Goal: Task Accomplishment & Management: Manage account settings

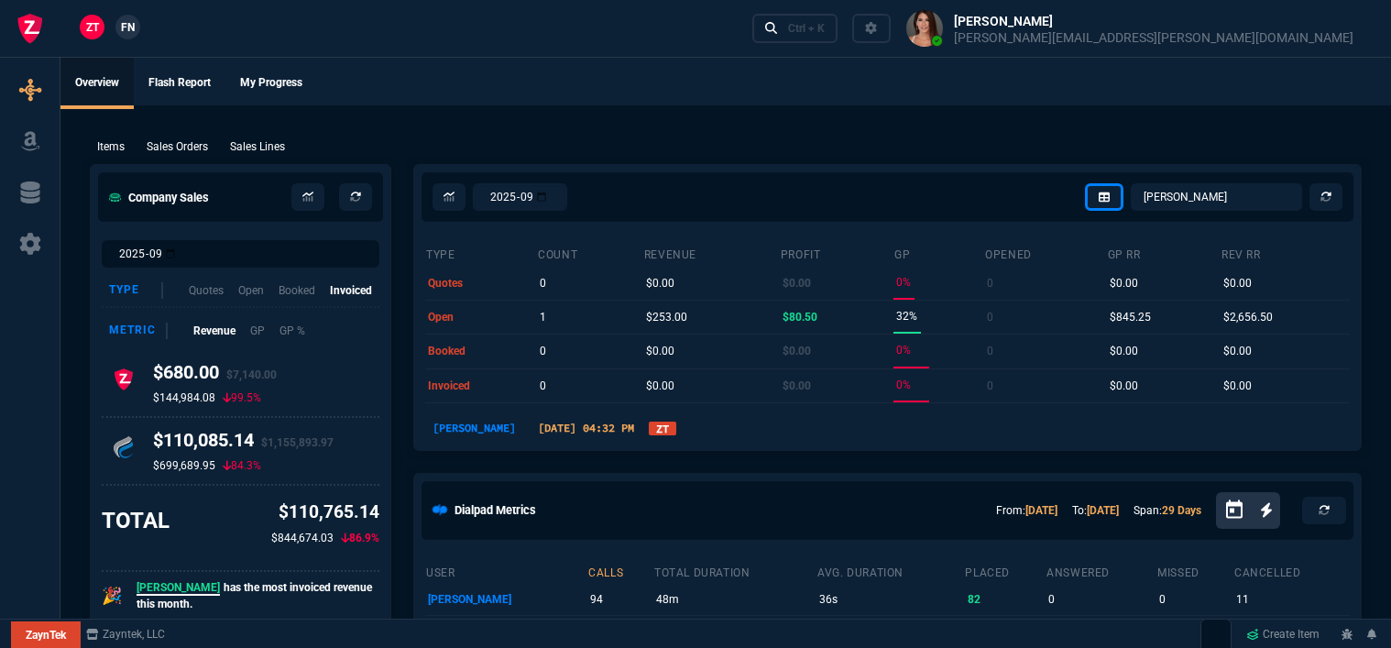
select select "12: [PERSON_NAME]"
select select
click at [824, 30] on div "Ctrl + K" at bounding box center [806, 28] width 37 height 15
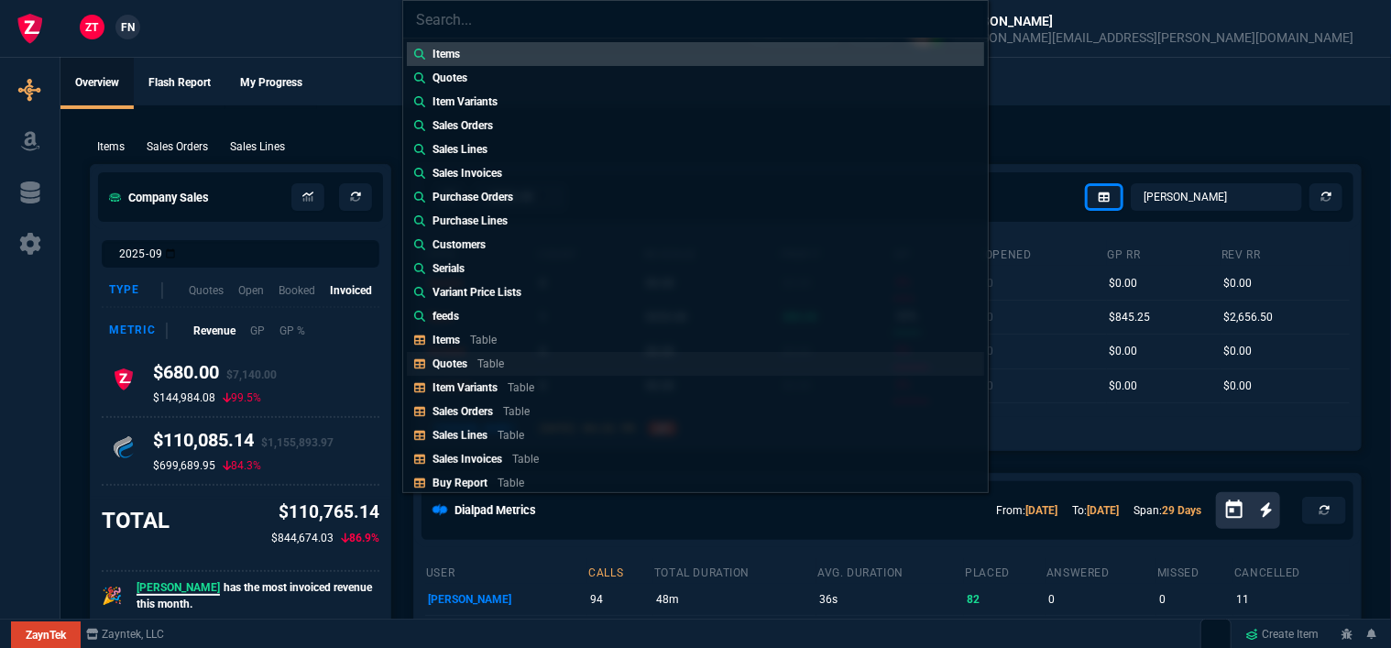
click at [539, 359] on link "Quotes Table" at bounding box center [695, 364] width 577 height 24
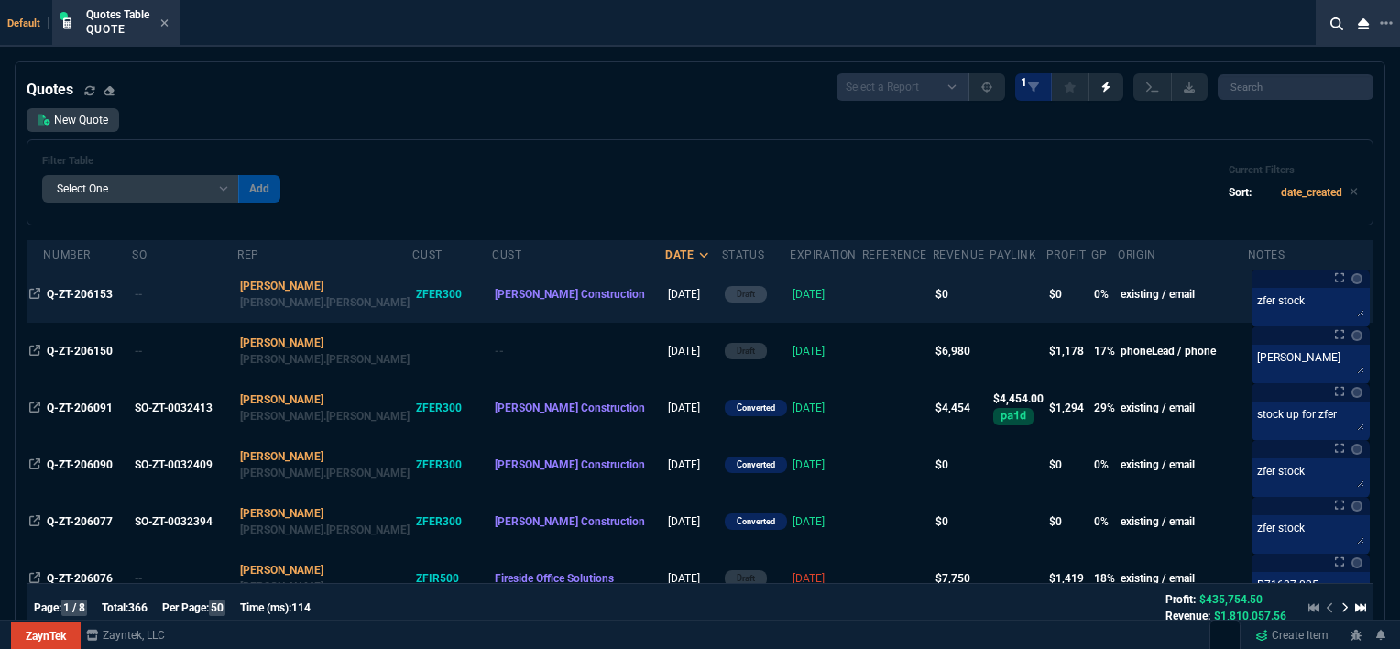
click at [790, 291] on td "[DATE]" at bounding box center [826, 294] width 72 height 57
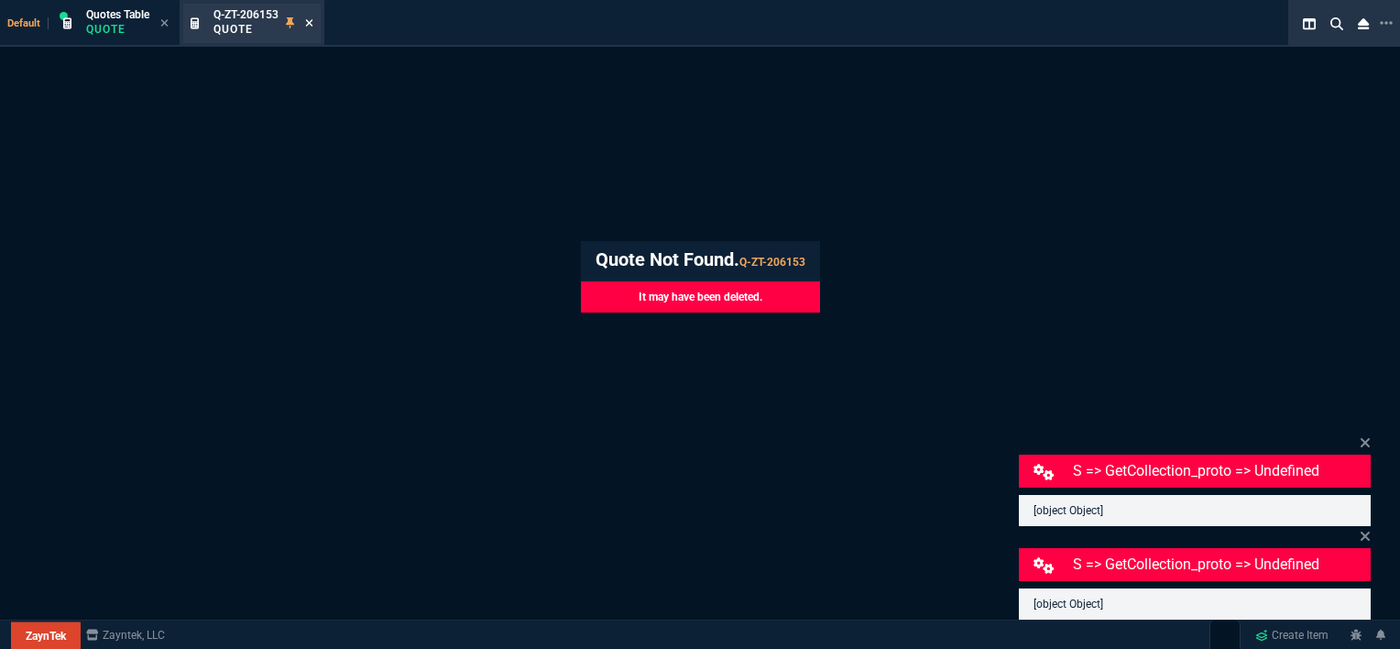
click at [311, 22] on icon at bounding box center [309, 22] width 8 height 11
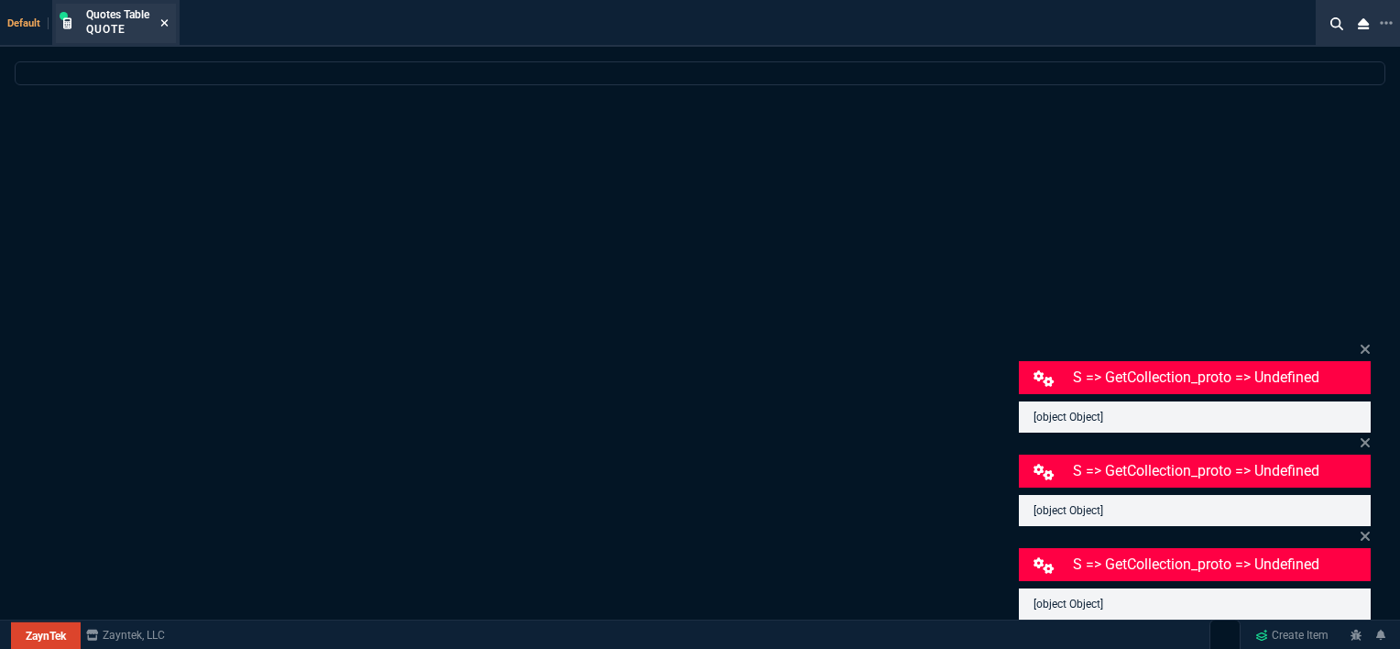
click at [166, 18] on icon at bounding box center [164, 22] width 8 height 11
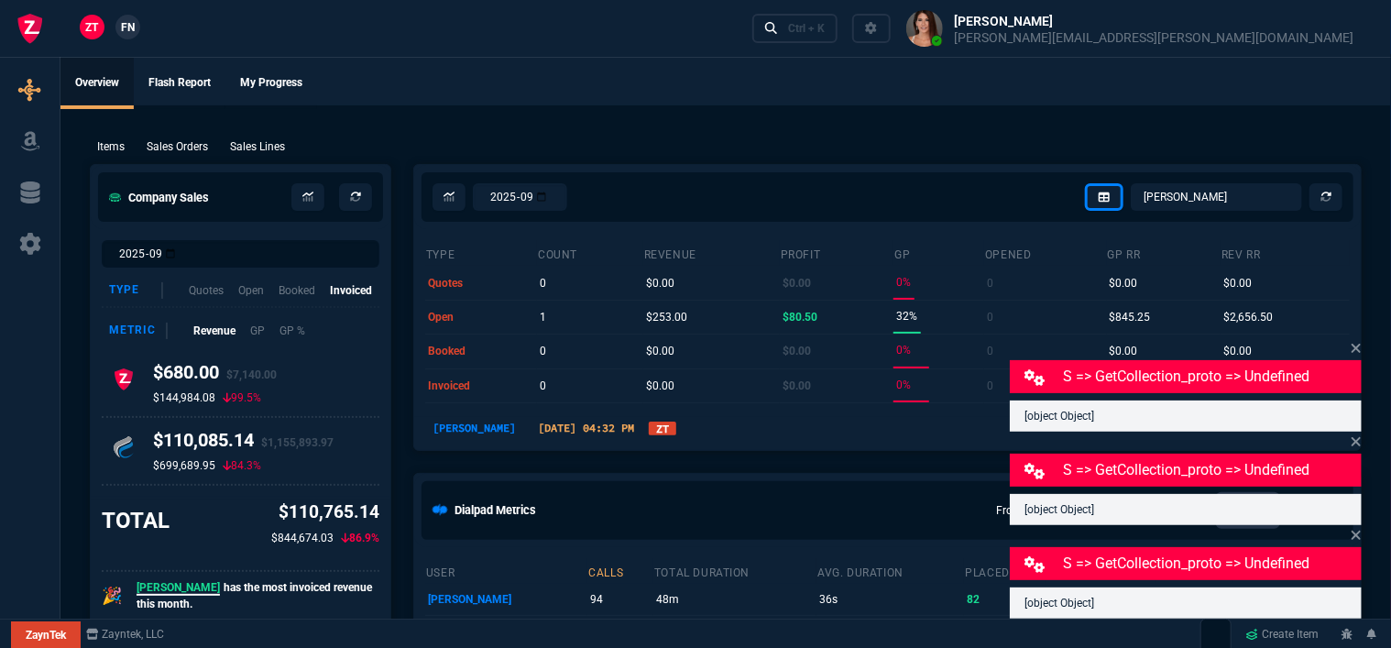
click at [756, 27] on div "ZT FN Ctrl + K" at bounding box center [695, 28] width 1391 height 57
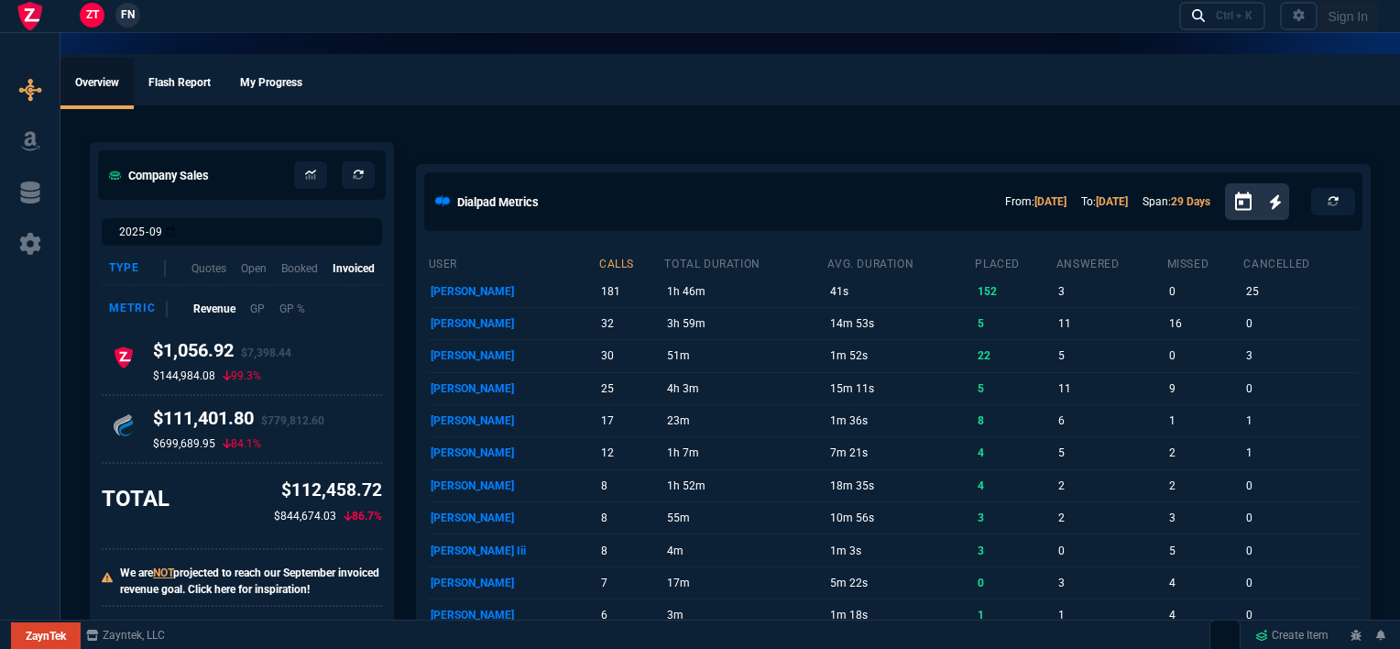
select select "12: [PERSON_NAME]"
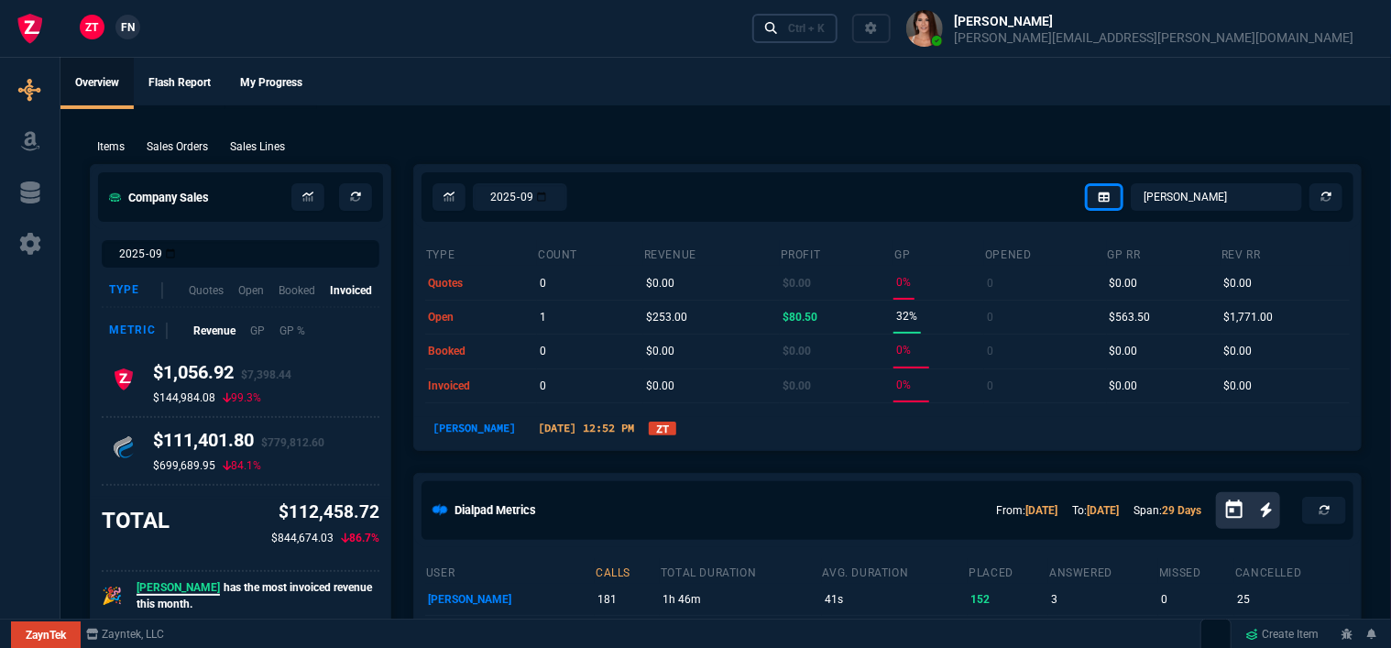
click at [824, 27] on div "Ctrl + K" at bounding box center [806, 28] width 37 height 15
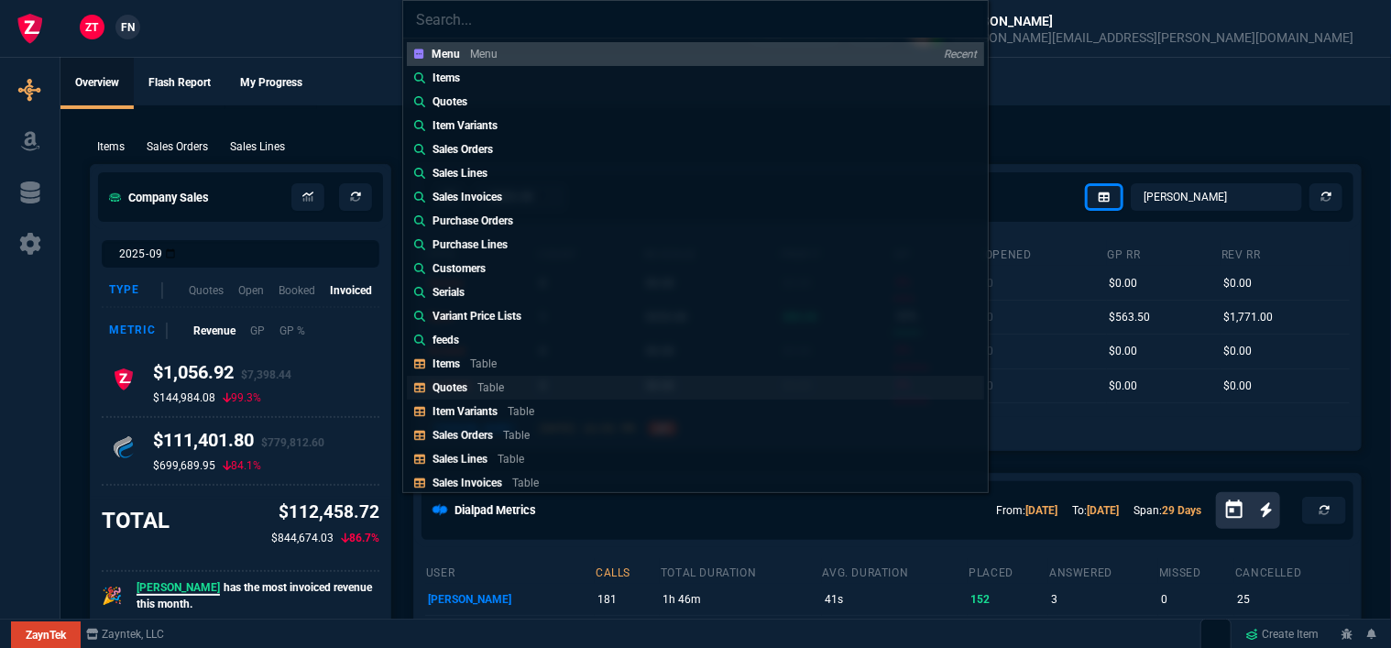
click at [562, 381] on link "Quotes Table" at bounding box center [695, 388] width 577 height 24
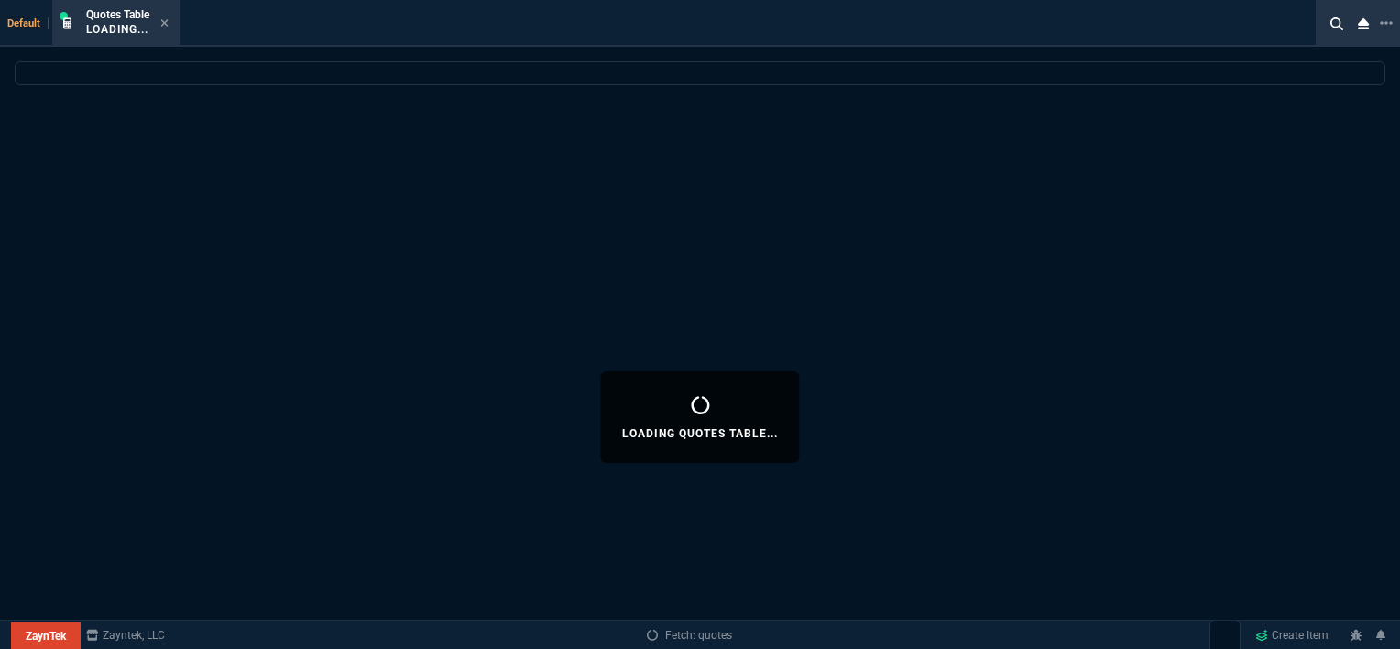
select select
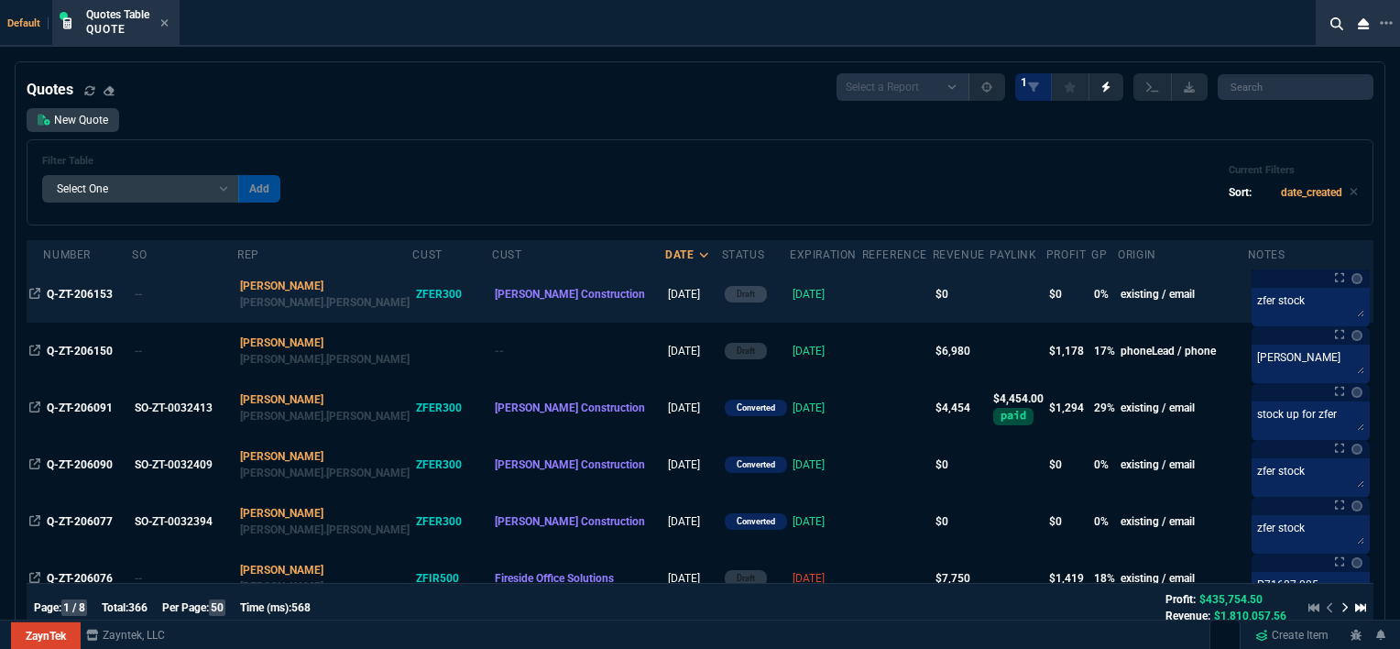
click at [862, 289] on td at bounding box center [897, 294] width 71 height 57
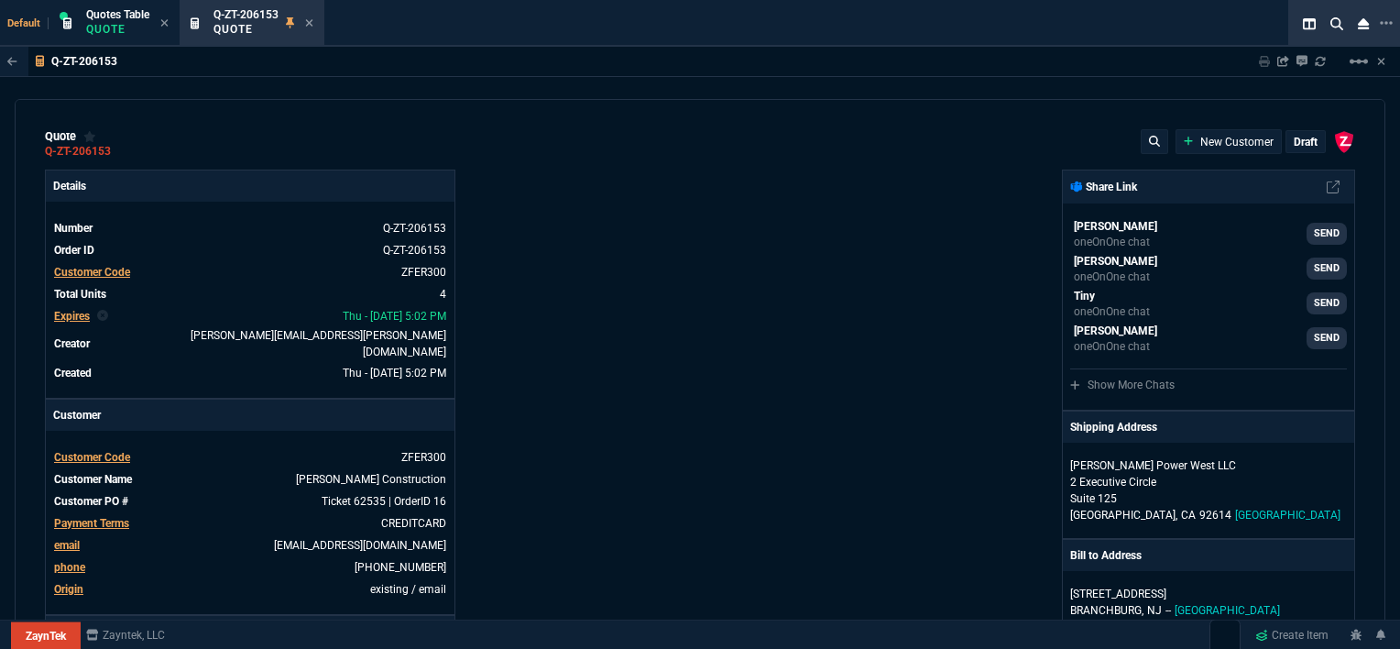
type input "0"
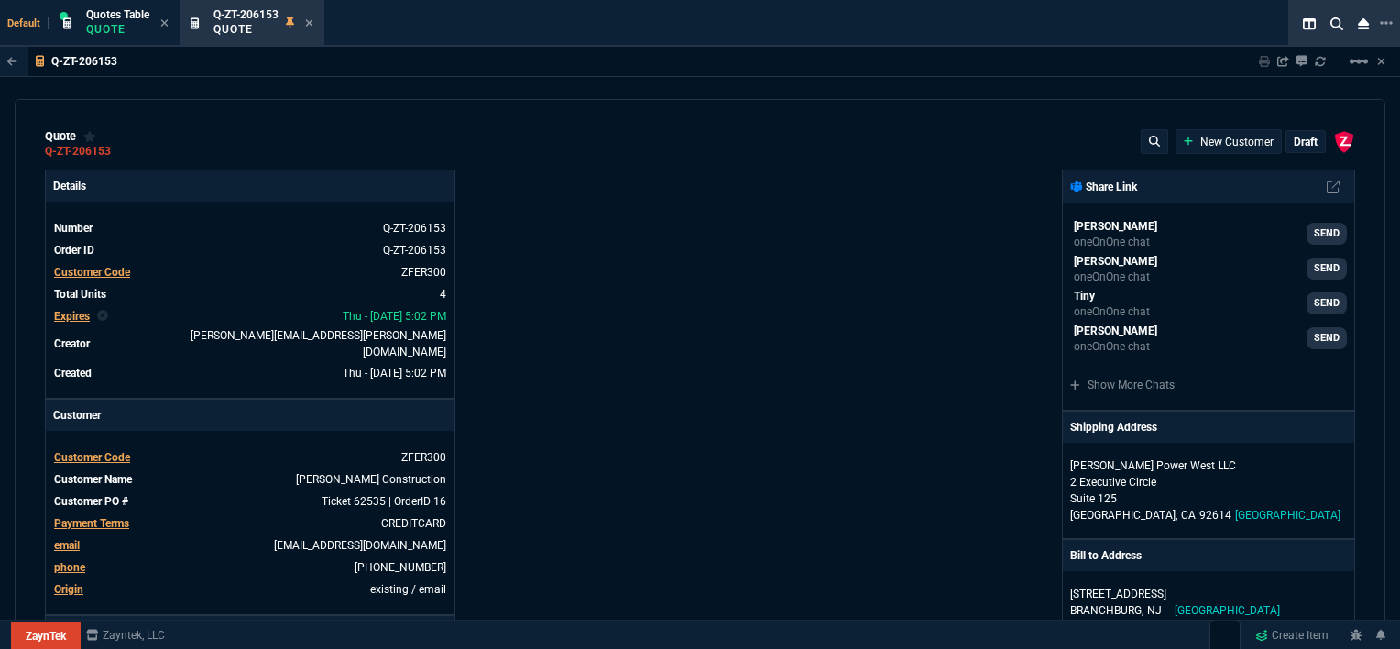
type input "0"
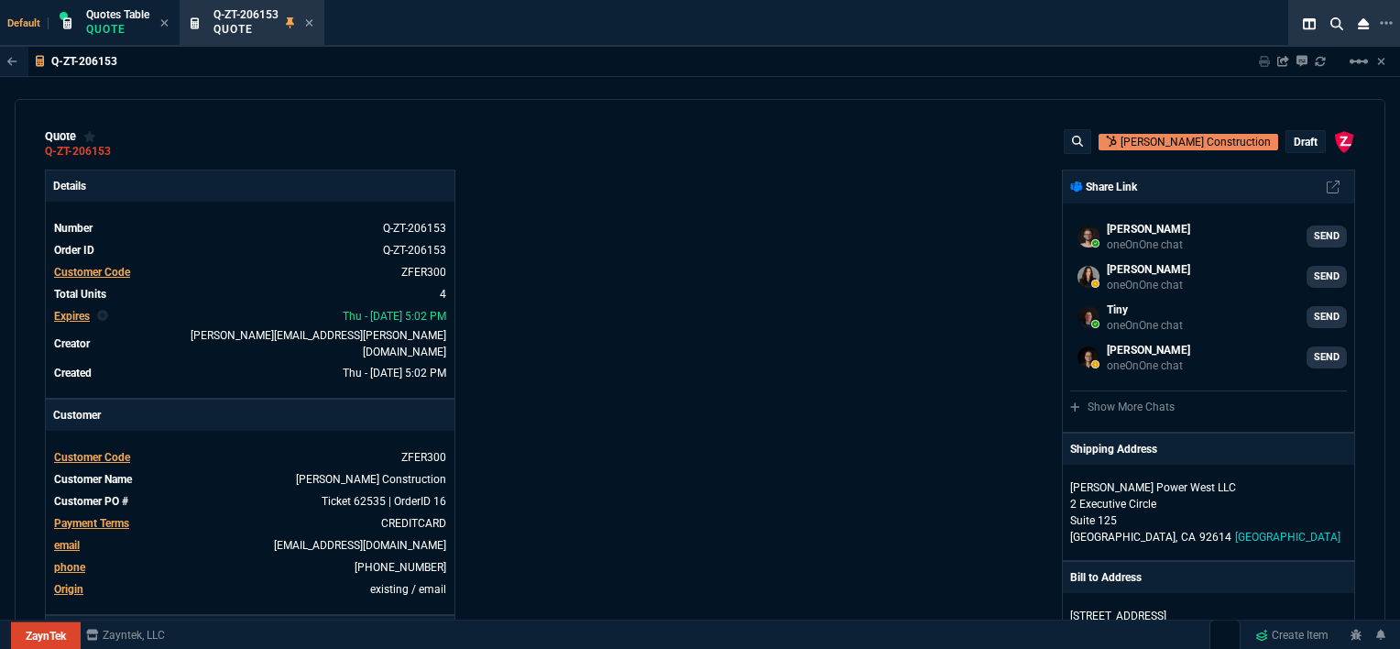
click at [1297, 143] on p "draft" at bounding box center [1306, 142] width 24 height 15
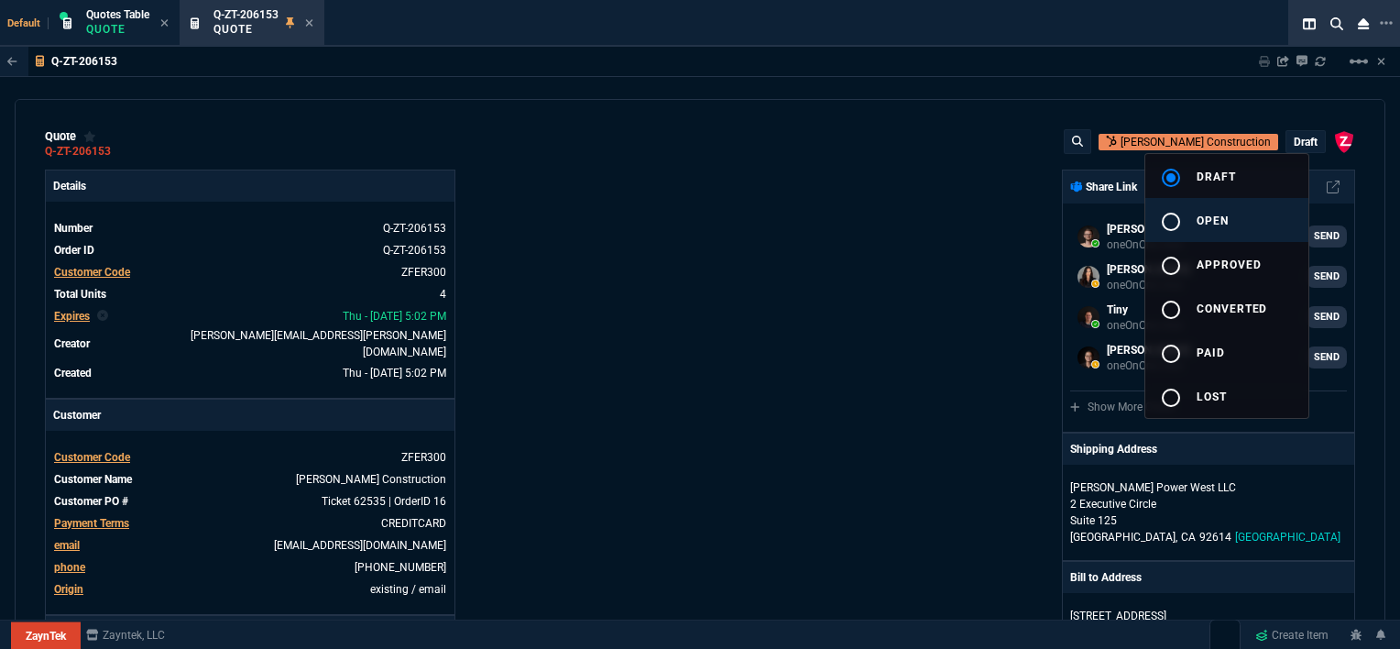
click at [1217, 221] on span "open" at bounding box center [1212, 220] width 32 height 13
click at [758, 227] on div at bounding box center [700, 324] width 1400 height 649
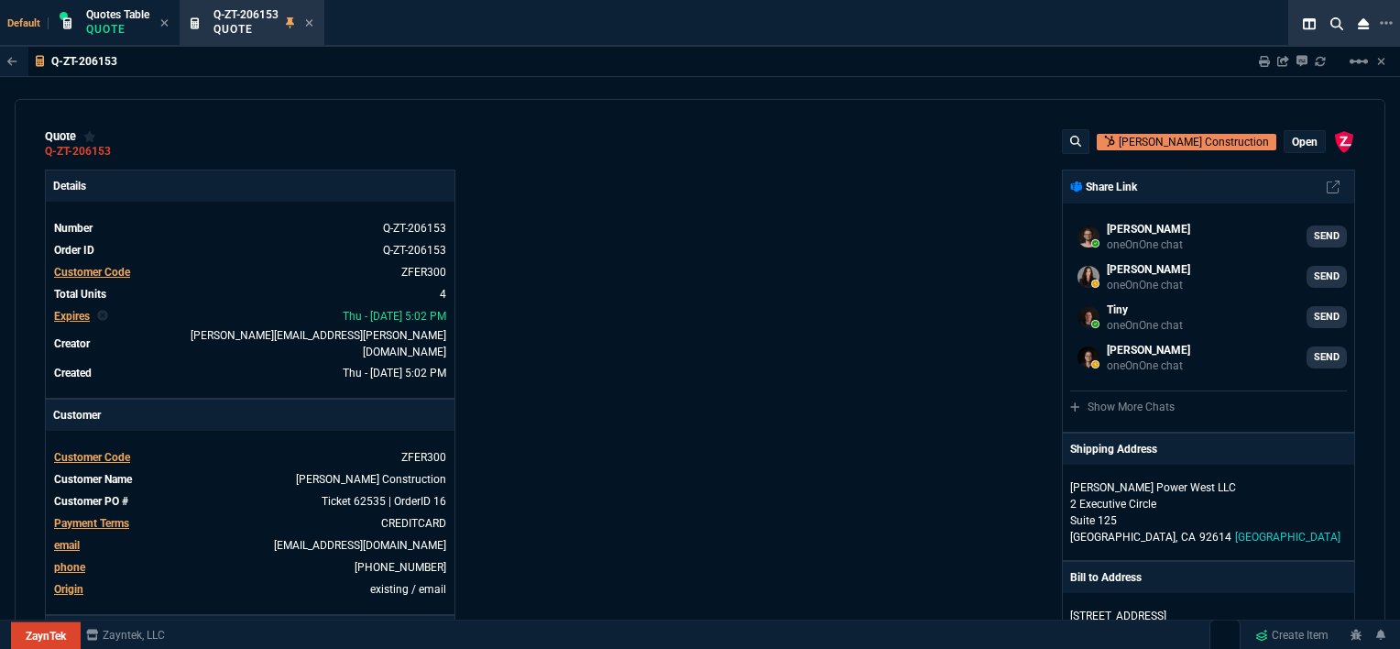
type input "0"
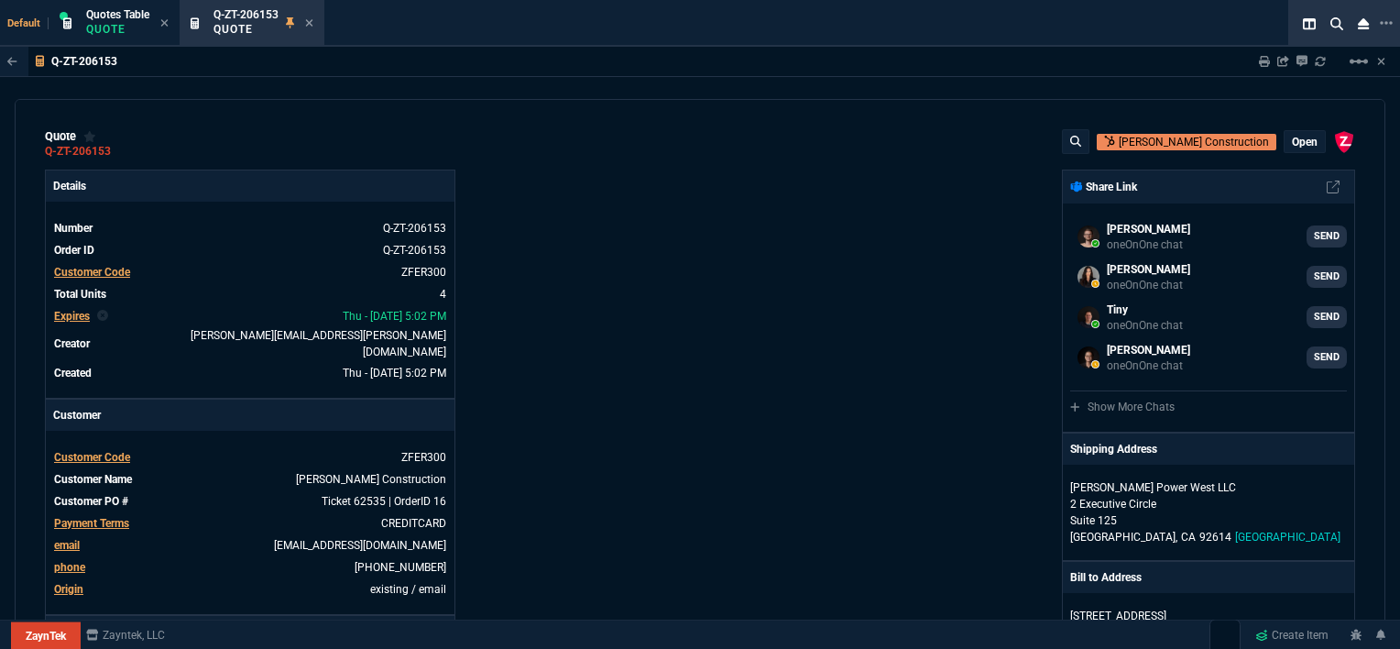
type input "0"
click at [1297, 150] on div "open" at bounding box center [1304, 141] width 40 height 21
click at [1295, 141] on p "open" at bounding box center [1305, 142] width 26 height 15
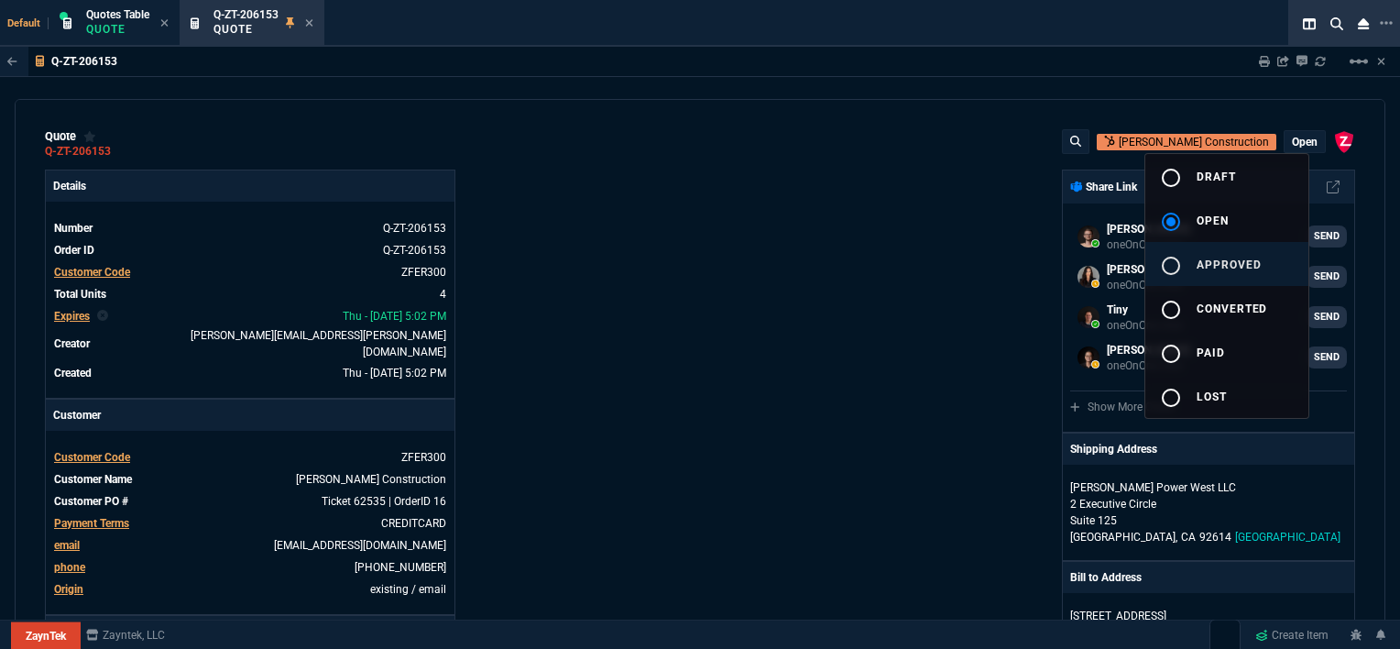
click at [1213, 263] on span "approved" at bounding box center [1228, 264] width 65 height 13
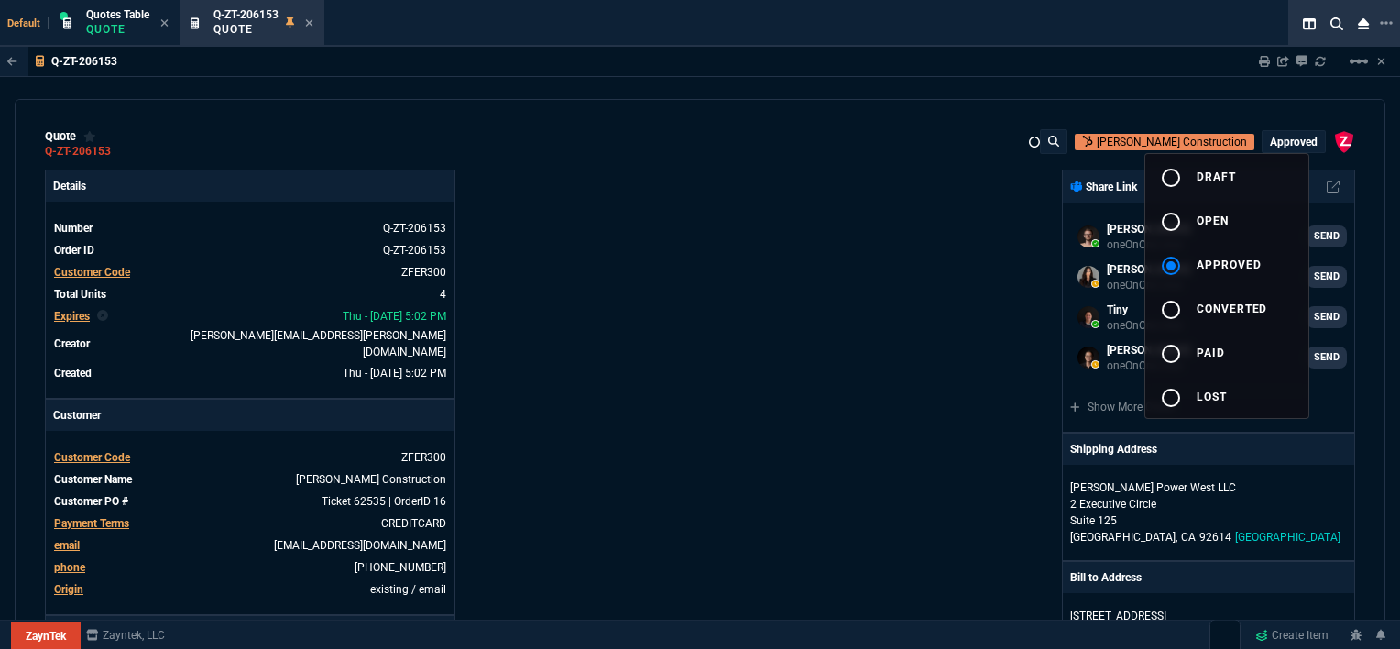
click at [913, 276] on div at bounding box center [700, 324] width 1400 height 649
type input "0"
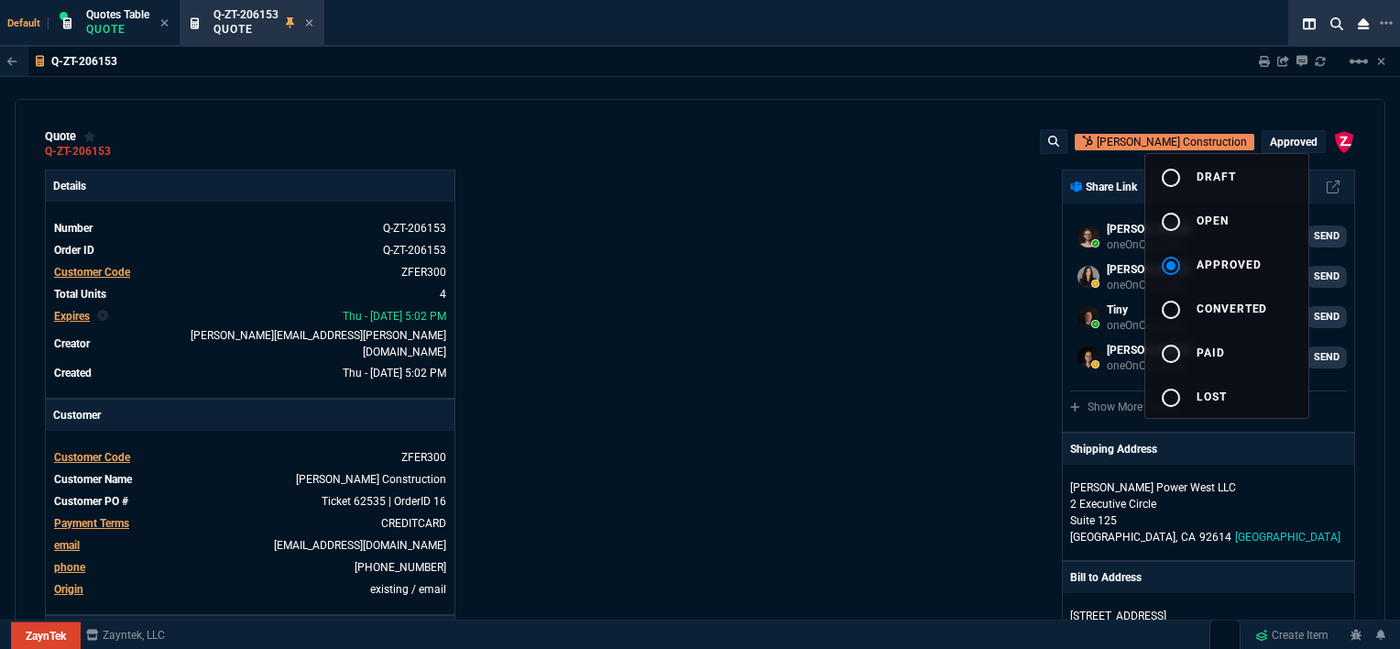
type input "0"
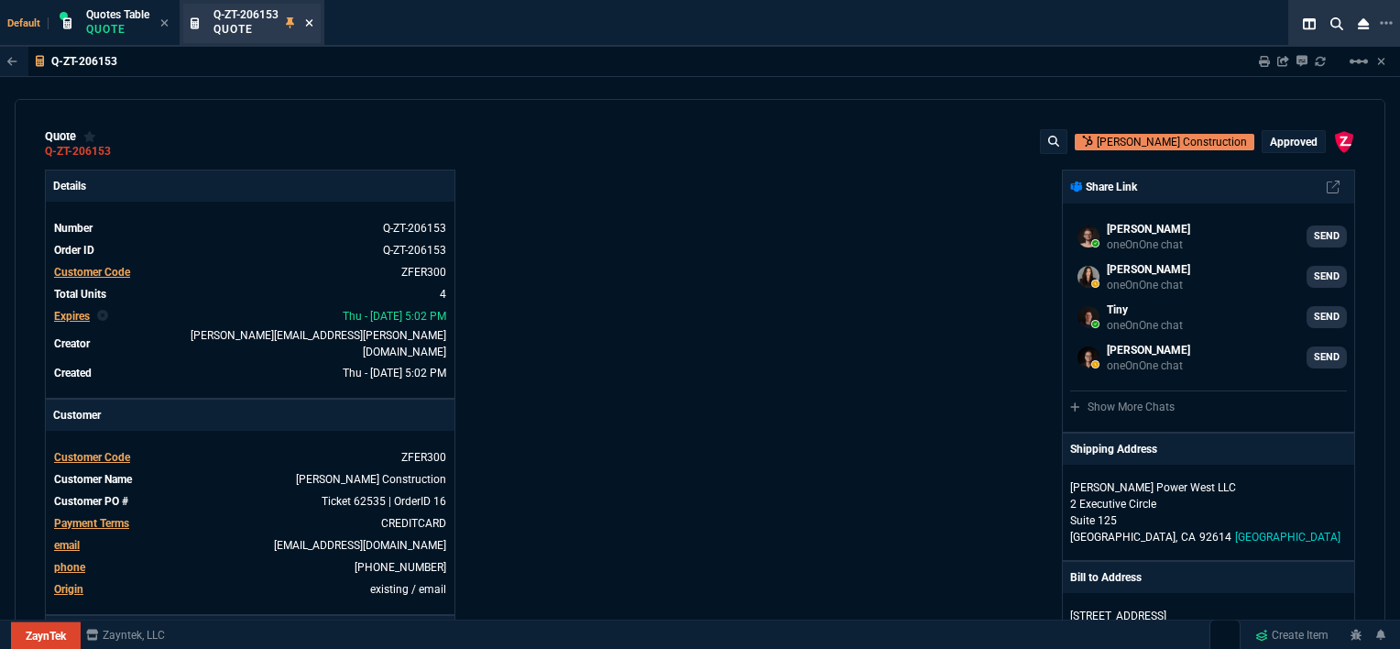
click at [308, 26] on icon at bounding box center [309, 22] width 8 height 11
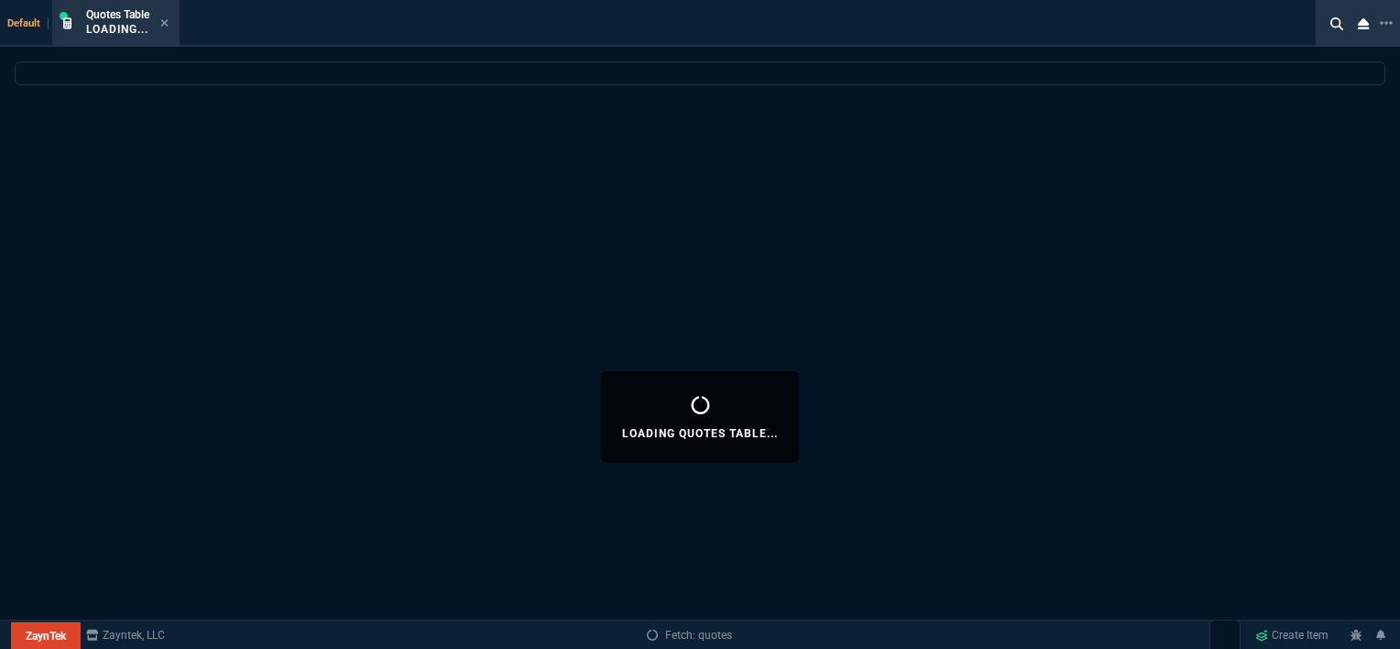
select select
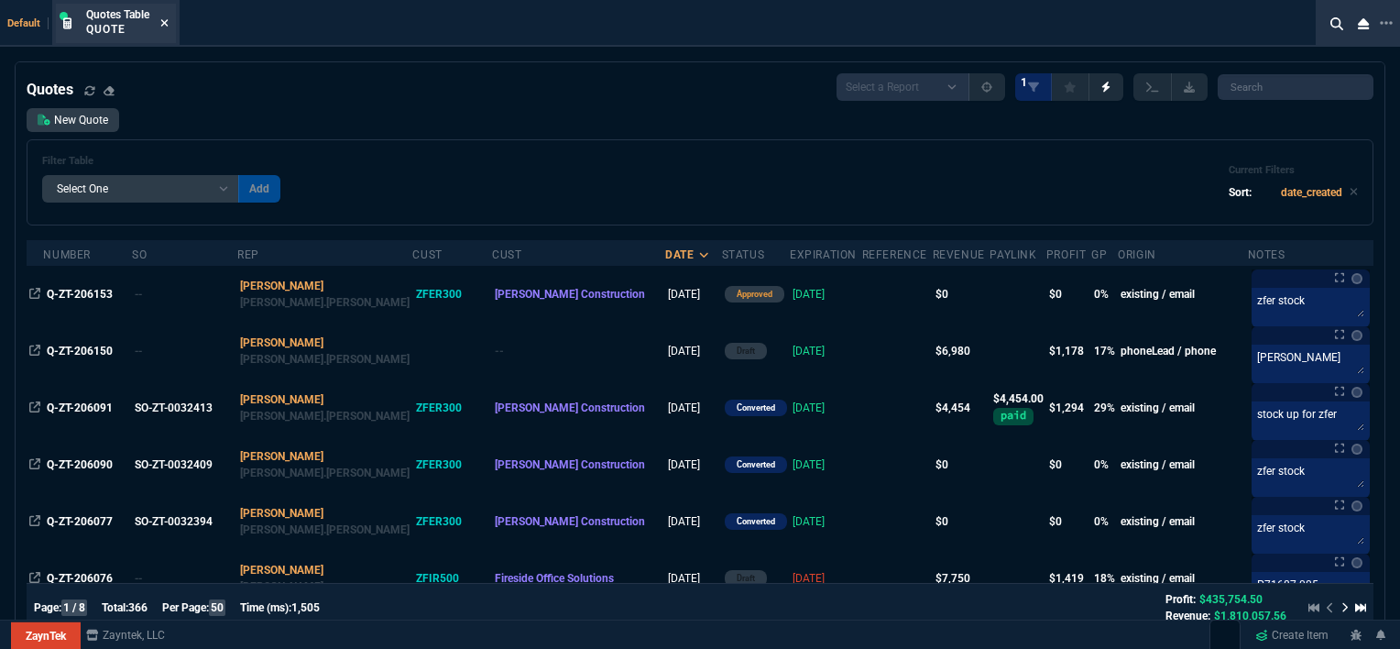
click at [169, 22] on icon at bounding box center [164, 22] width 8 height 11
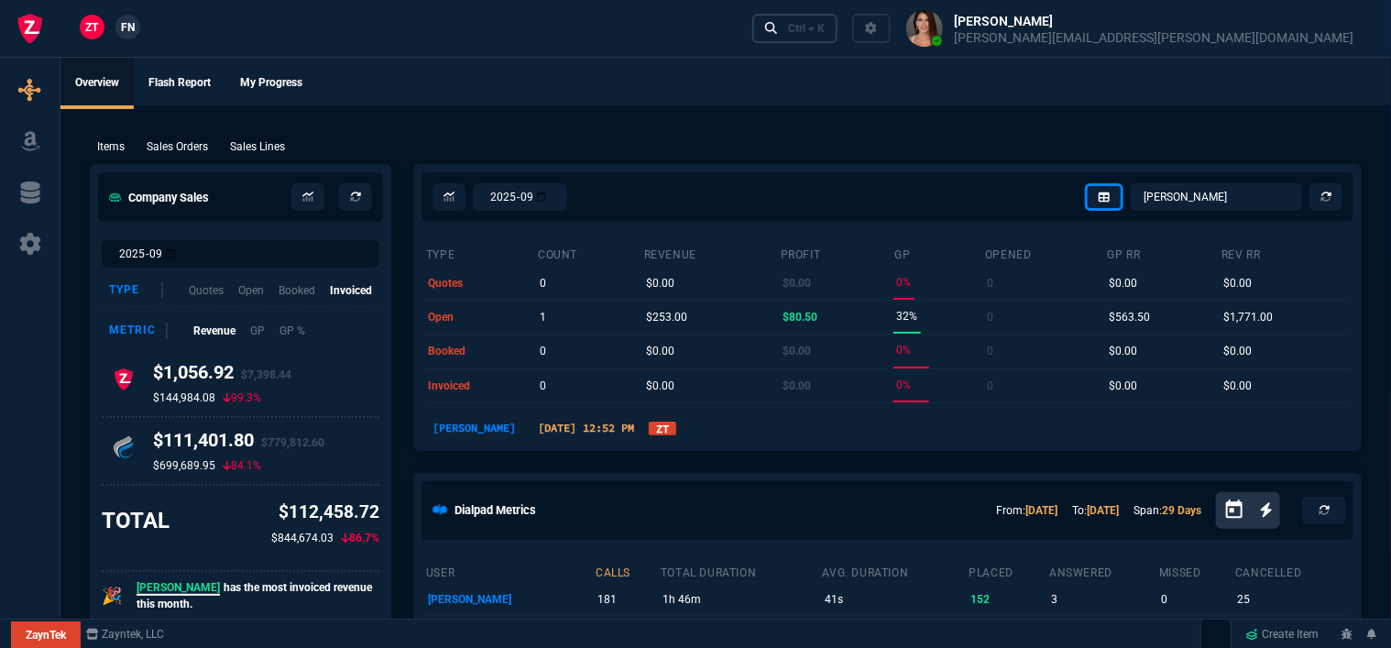
click at [824, 34] on div "Ctrl + K" at bounding box center [806, 28] width 37 height 15
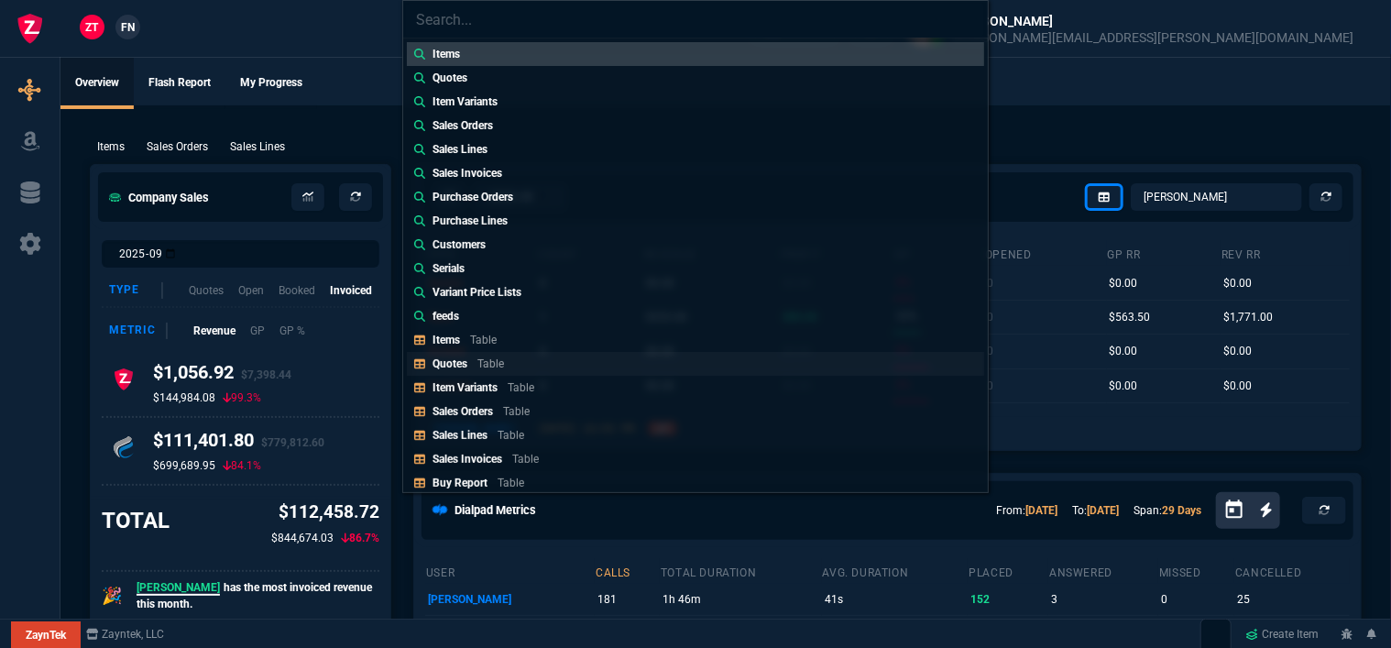
click at [561, 370] on link "Quotes Table" at bounding box center [695, 364] width 577 height 24
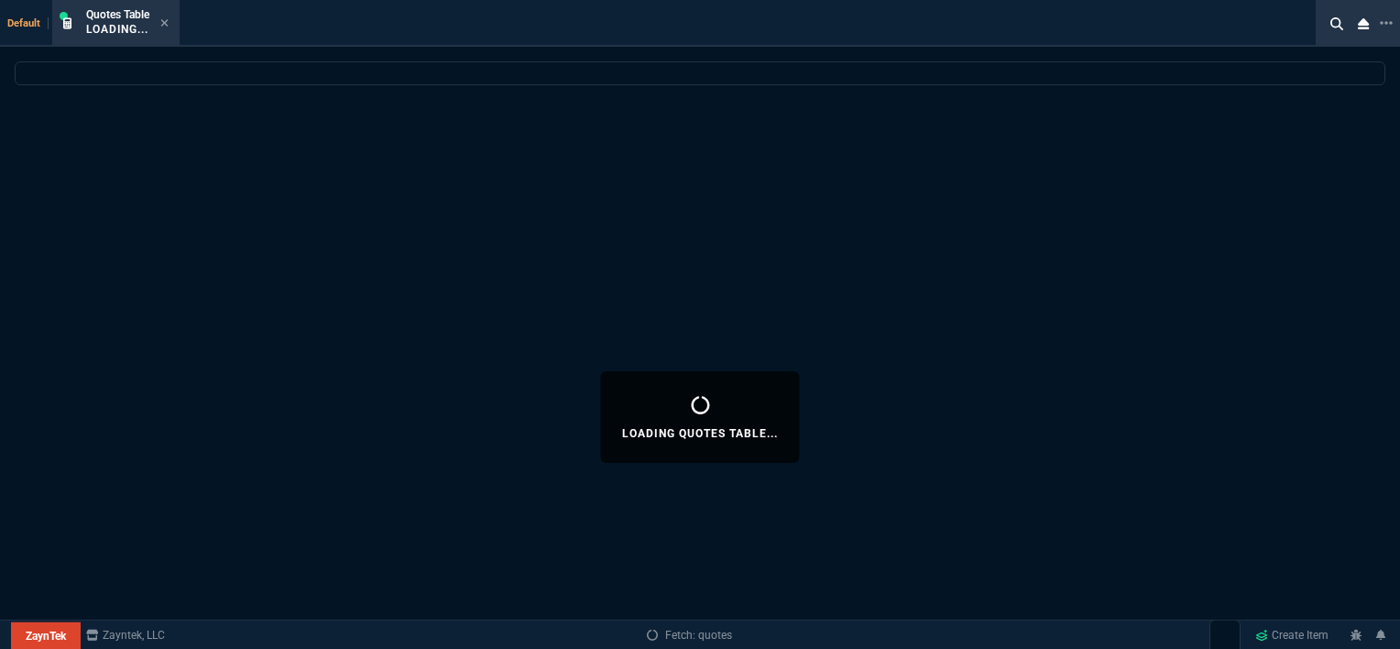
select select
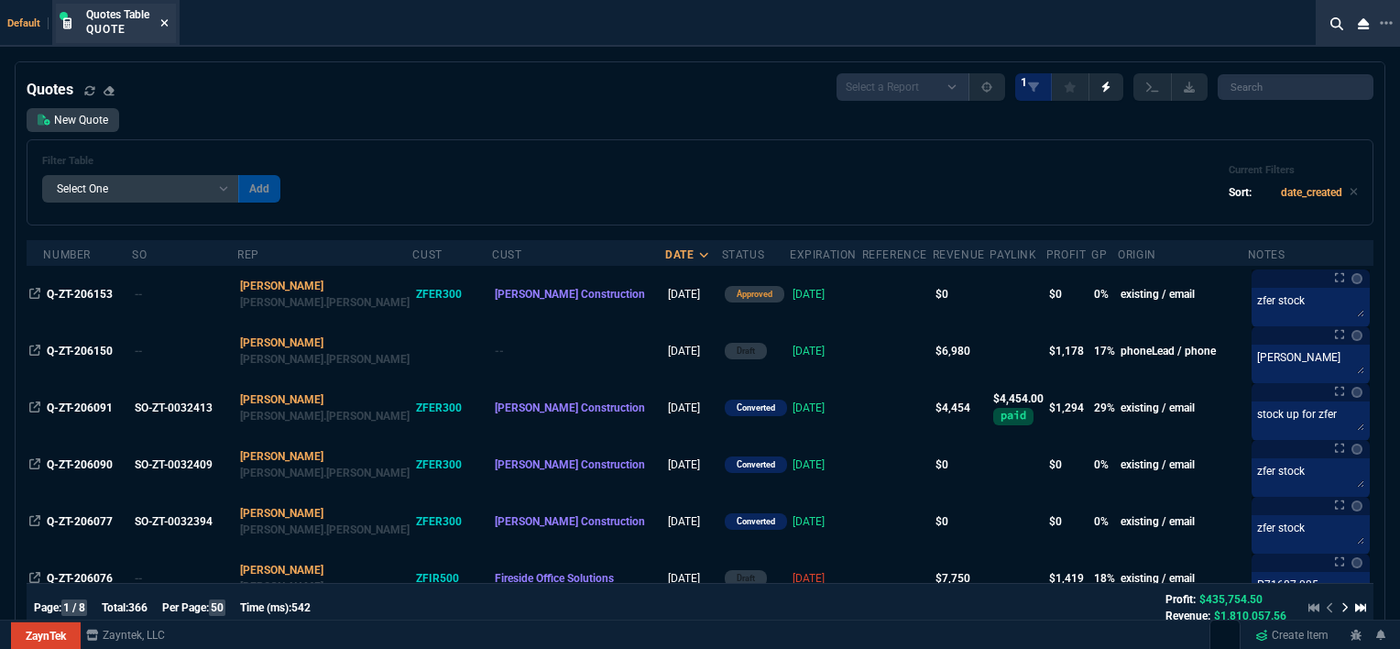
click at [166, 25] on icon at bounding box center [164, 22] width 8 height 11
